Goal: Find specific page/section: Find specific page/section

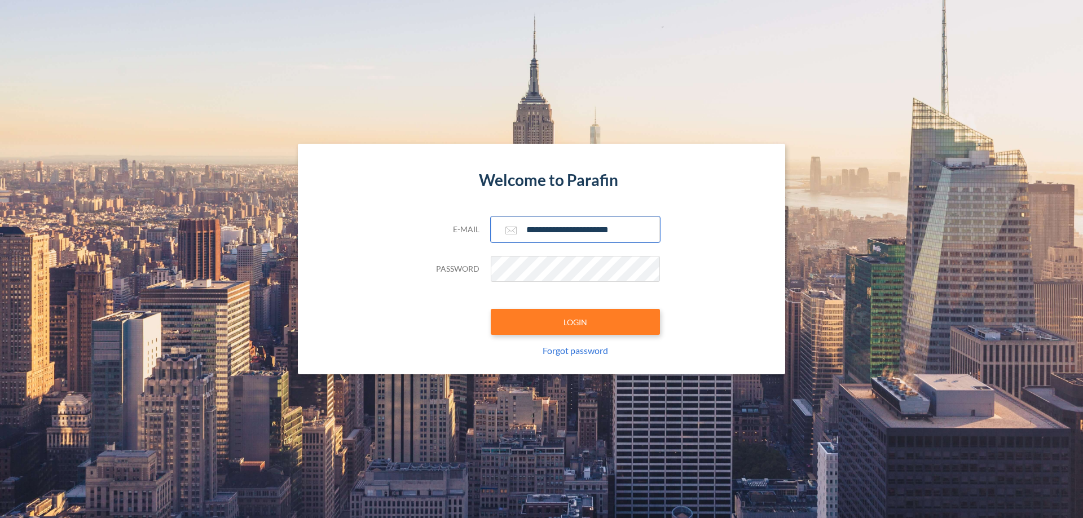
type input "**********"
click at [575, 322] on button "LOGIN" at bounding box center [575, 322] width 169 height 26
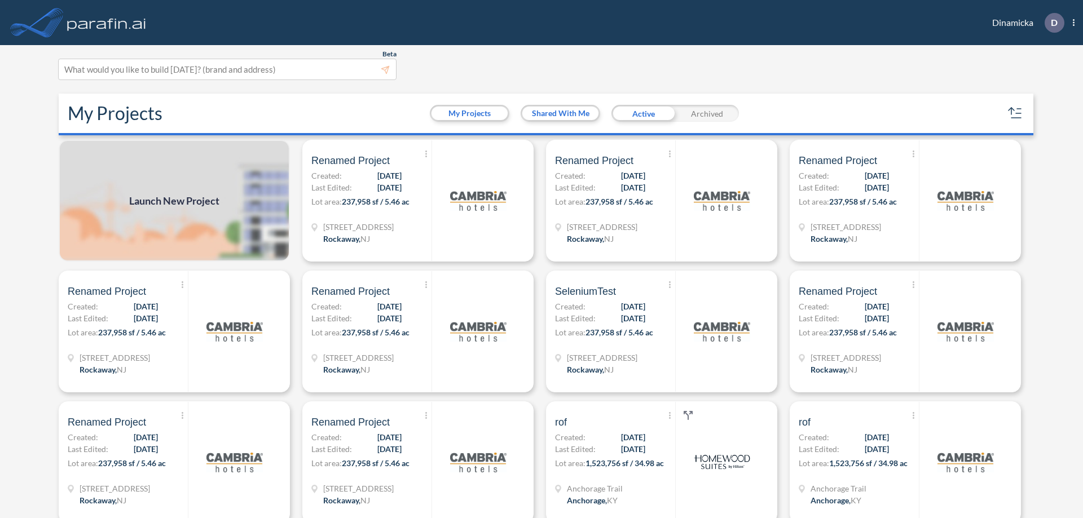
scroll to position [3, 0]
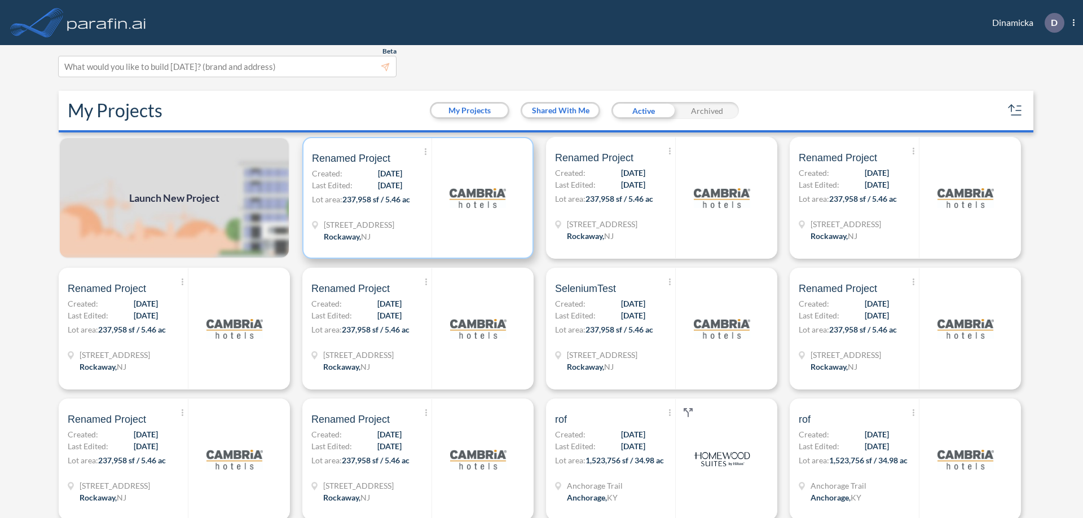
click at [416, 198] on p "Lot area: 237,958 sf / 5.46 ac" at bounding box center [372, 202] width 120 height 16
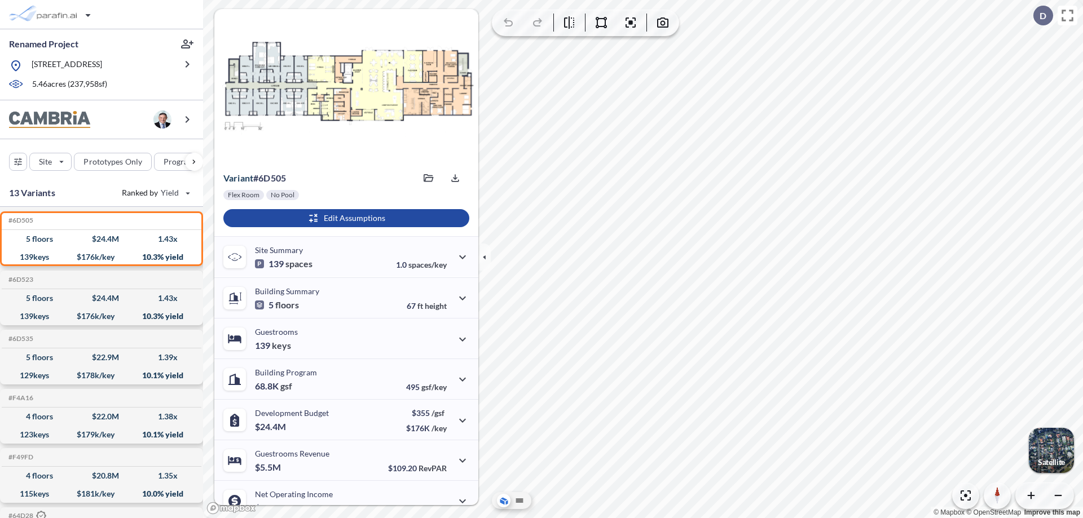
scroll to position [57, 0]
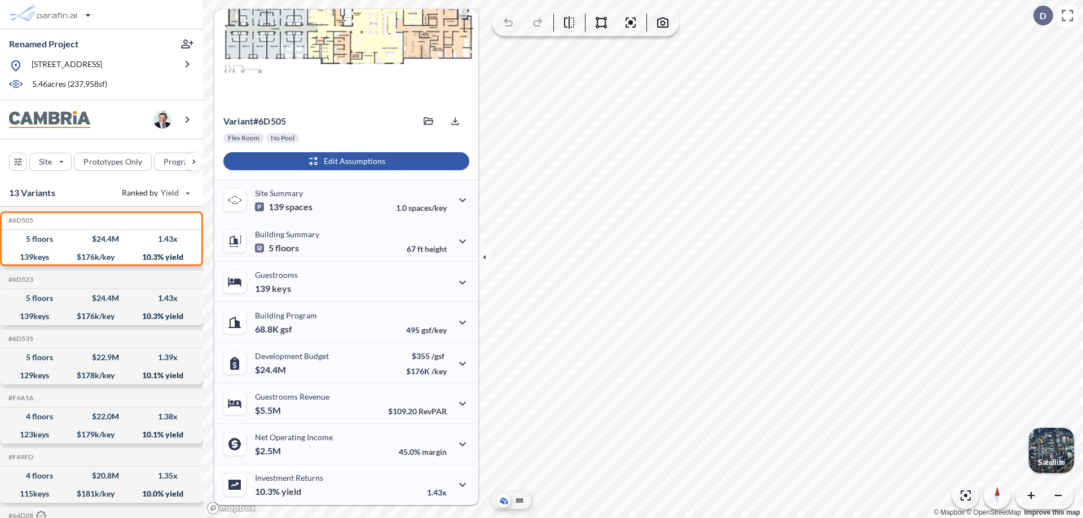
click at [345, 161] on div "button" at bounding box center [346, 161] width 246 height 18
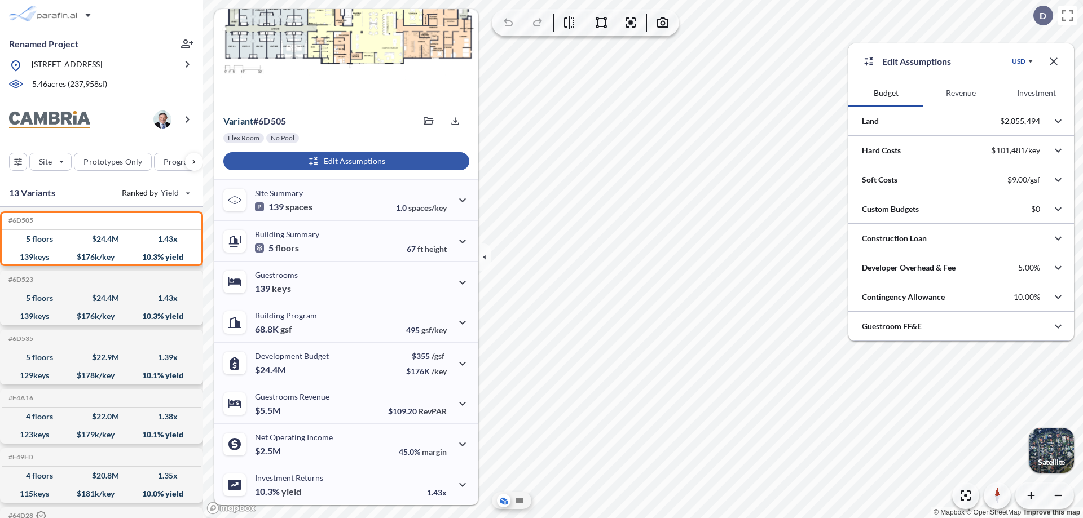
click at [1036, 93] on button "Investment" at bounding box center [1036, 93] width 75 height 27
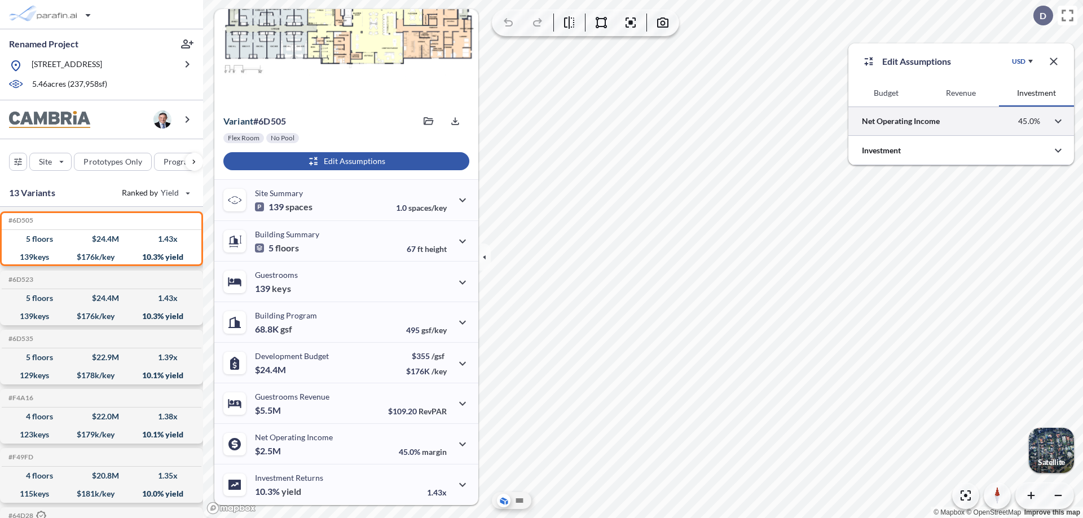
click at [961, 121] on div at bounding box center [961, 121] width 226 height 29
